Goal: Task Accomplishment & Management: Manage account settings

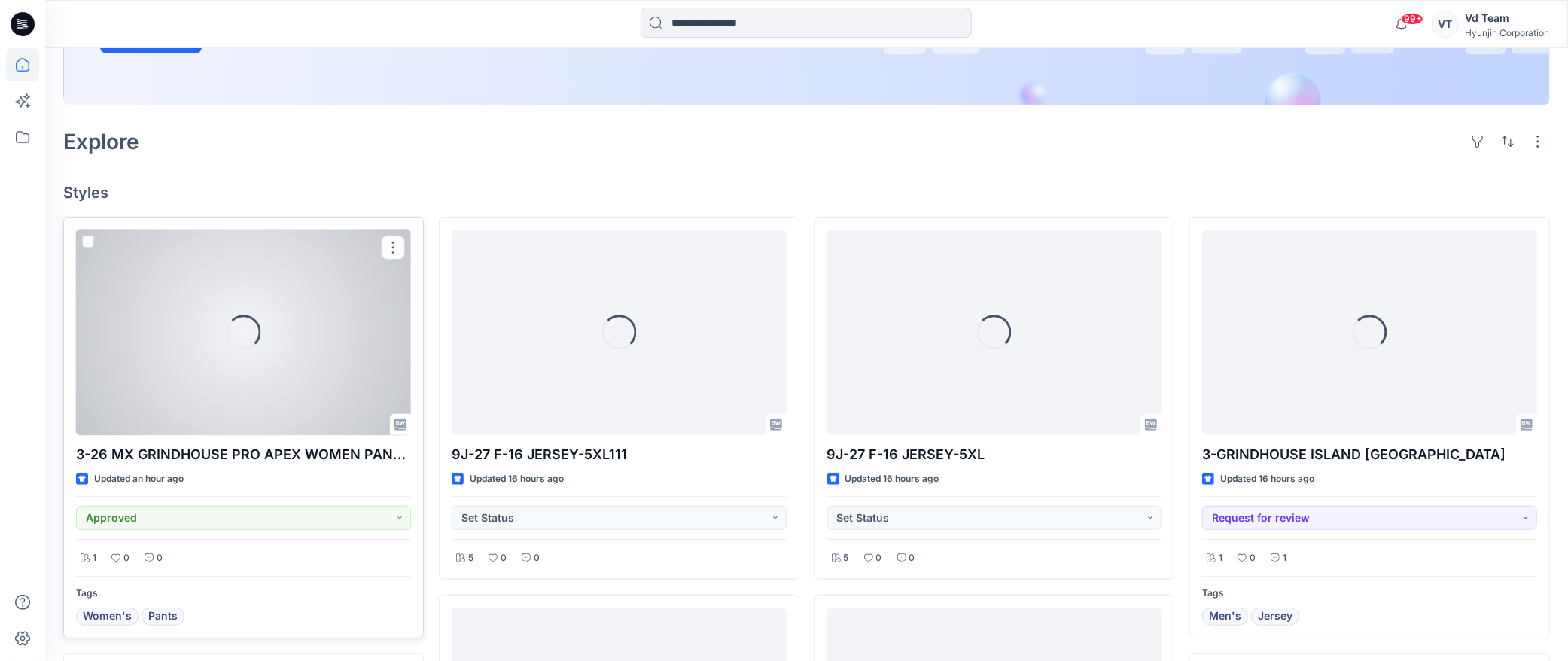
scroll to position [335, 0]
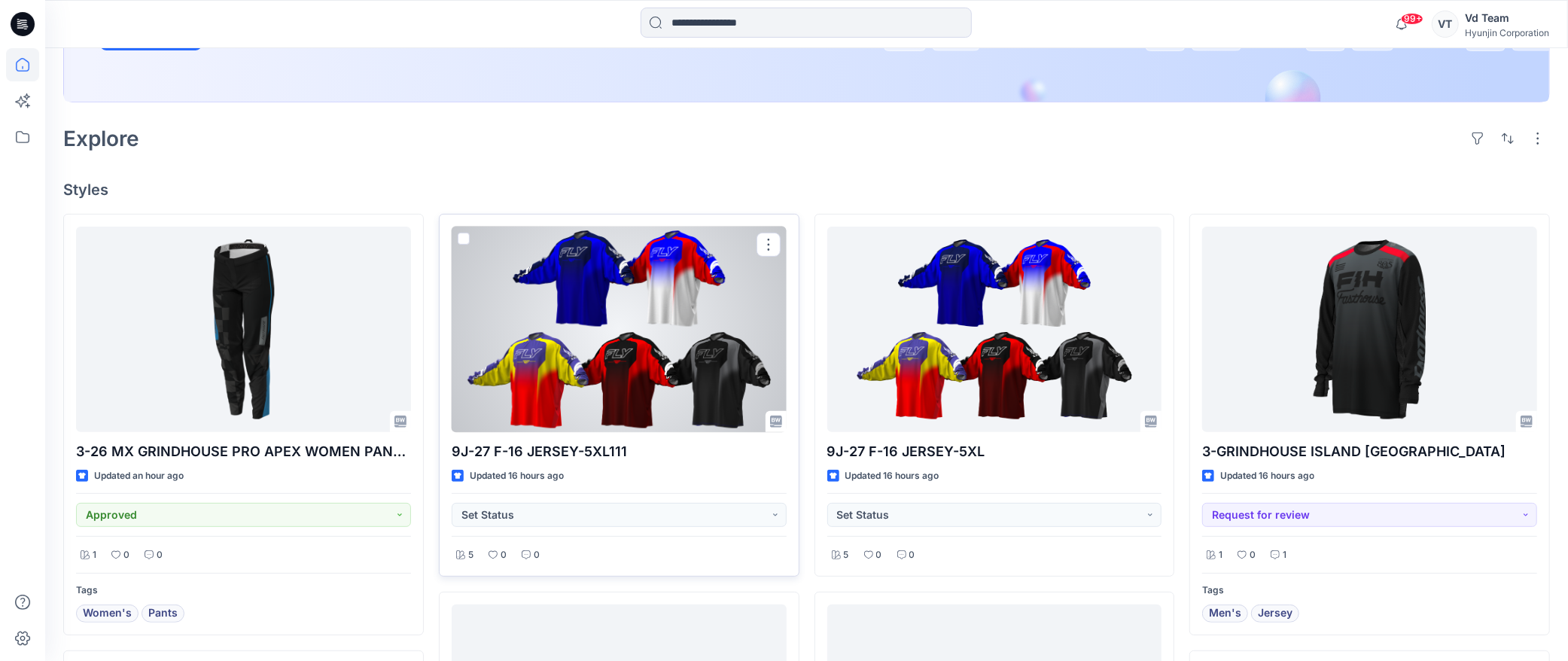
click at [462, 243] on span at bounding box center [464, 239] width 12 height 12
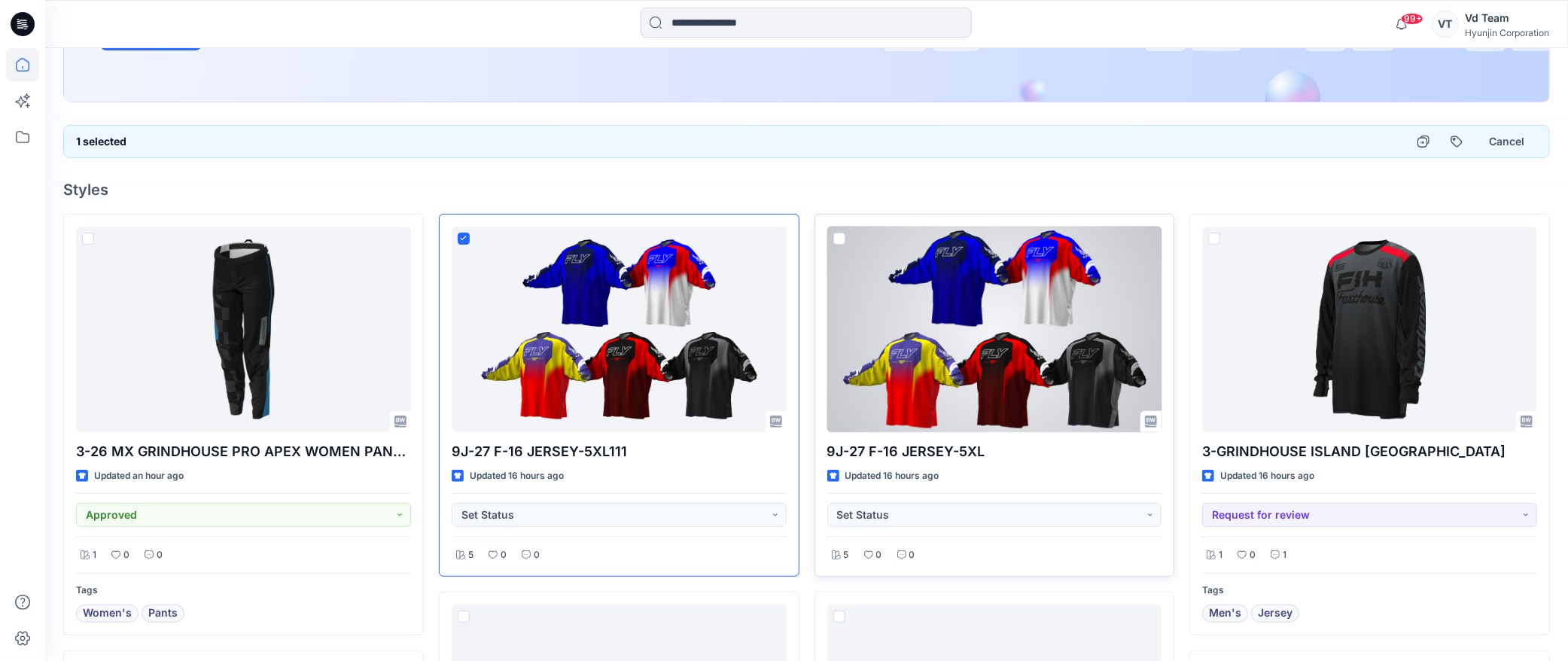
click at [838, 239] on span at bounding box center [839, 239] width 12 height 12
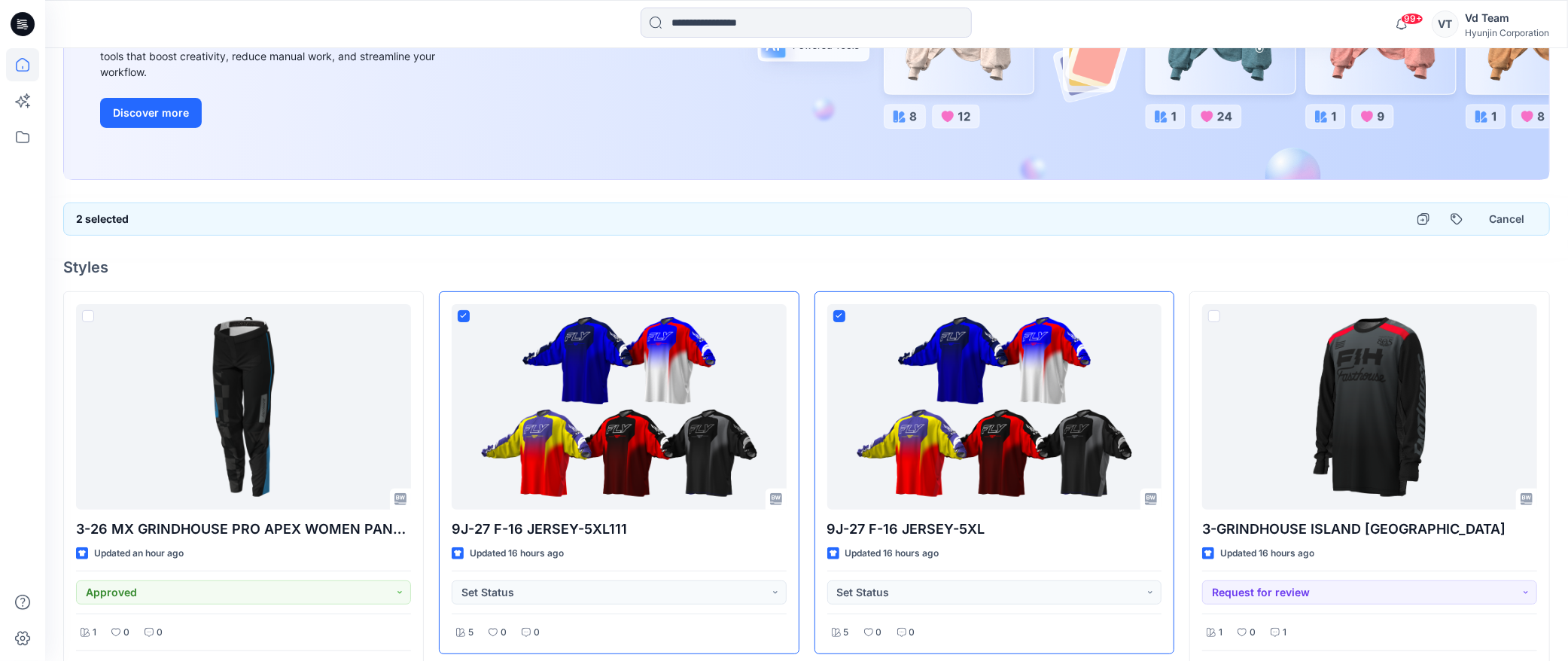
scroll to position [251, 0]
